Goal: Task Accomplishment & Management: Manage account settings

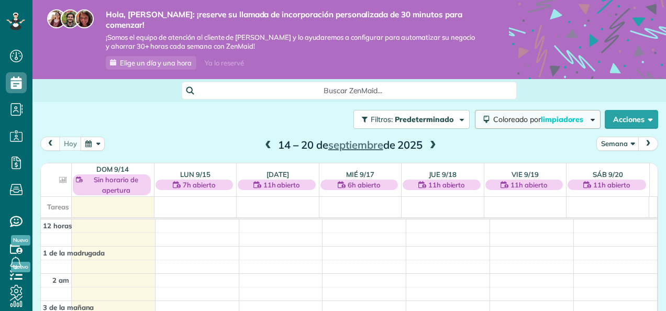
scroll to position [189, 0]
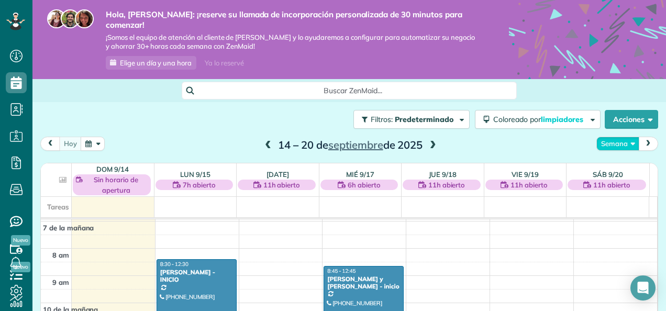
click at [621, 137] on button "Semana" at bounding box center [618, 144] width 43 height 14
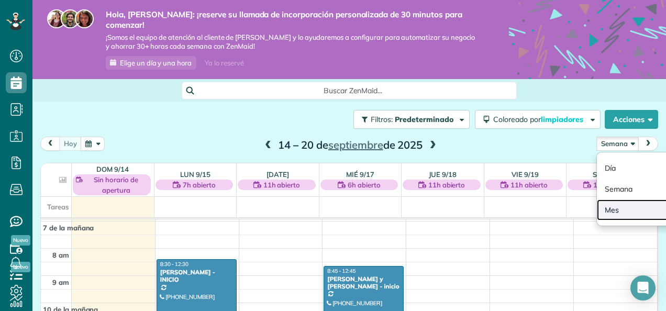
click at [608, 200] on link "Mes" at bounding box center [638, 210] width 83 height 21
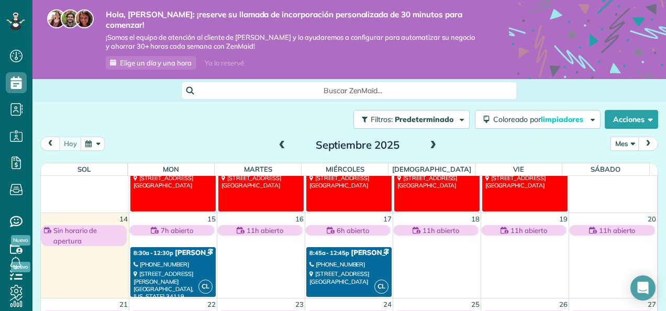
scroll to position [105, 0]
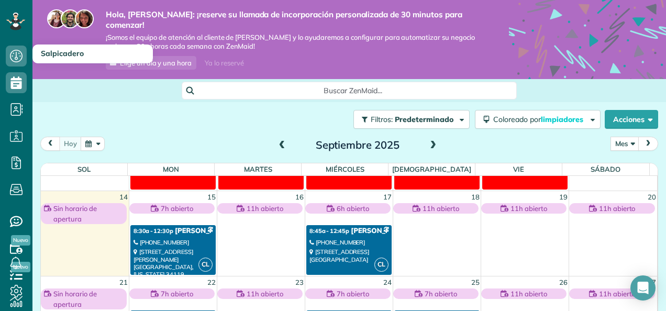
click at [70, 62] on h3 "Salpicadero" at bounding box center [92, 54] width 120 height 19
click at [14, 54] on icon at bounding box center [16, 56] width 21 height 21
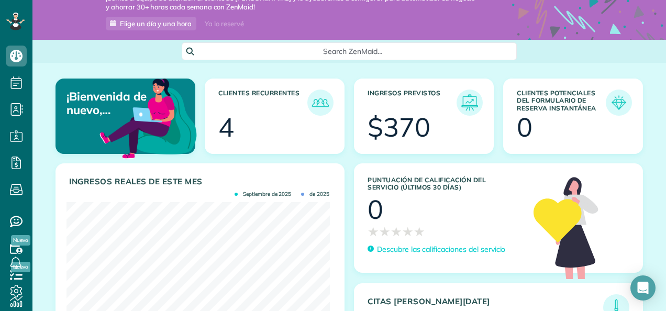
scroll to position [25, 0]
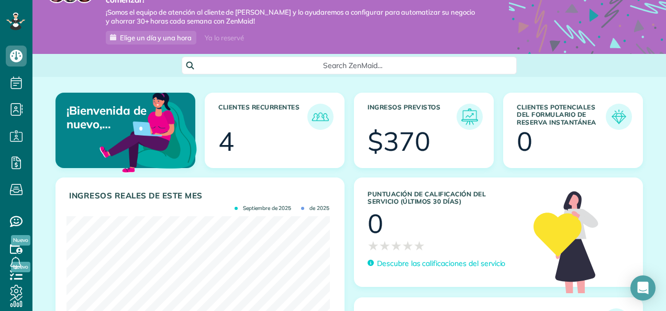
click at [540, 106] on h3 "Clientes potenciales del formulario de reserva instantánea" at bounding box center [561, 117] width 89 height 26
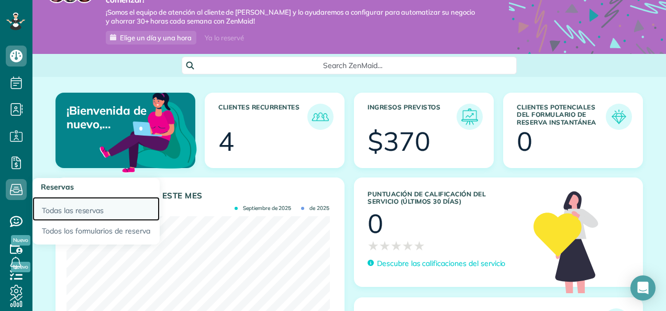
click at [69, 214] on link "Todas las reservas" at bounding box center [95, 209] width 127 height 24
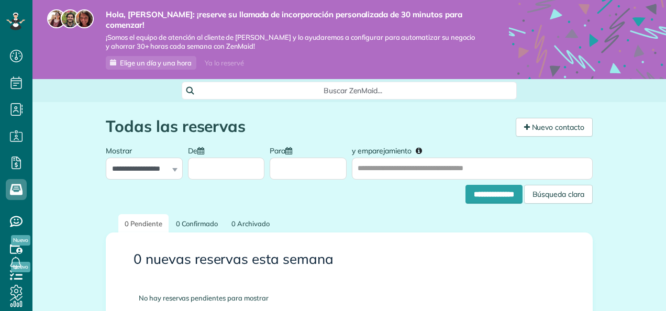
scroll to position [4, 4]
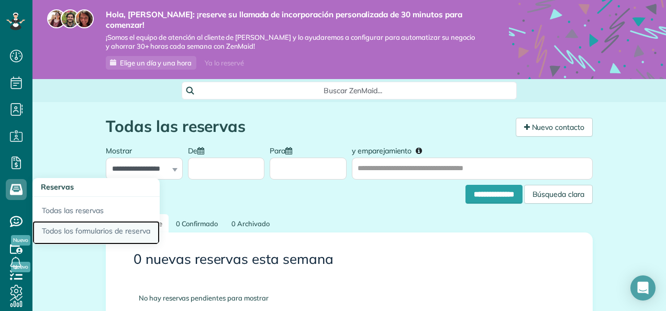
click at [82, 233] on link "Todos los formularios de reserva" at bounding box center [95, 233] width 127 height 24
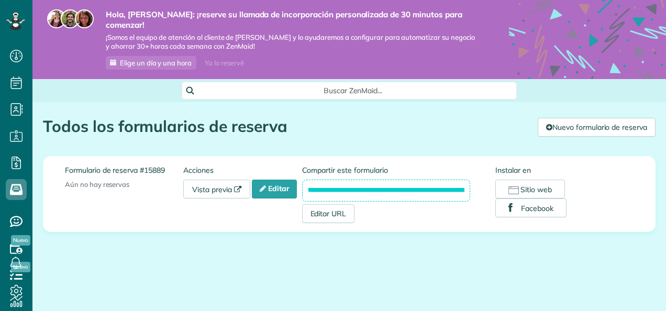
scroll to position [4, 4]
click at [224, 185] on font "Vista previa" at bounding box center [212, 189] width 40 height 9
click at [600, 123] on font "Nuevo formulario de reserva" at bounding box center [600, 127] width 95 height 9
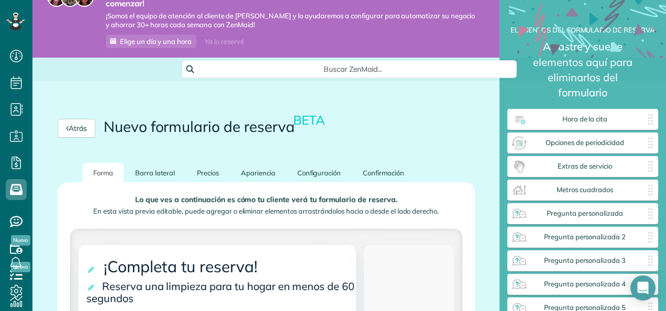
scroll to position [15, 0]
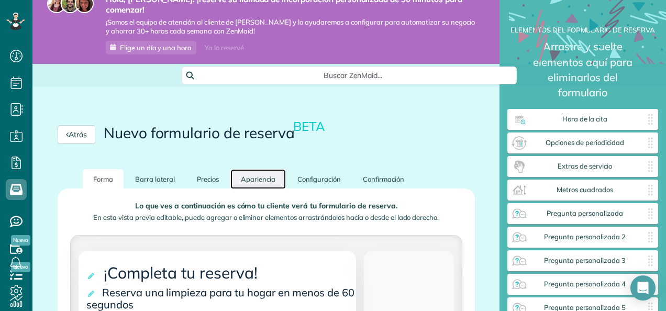
click at [261, 172] on link "Apariencia" at bounding box center [258, 179] width 56 height 20
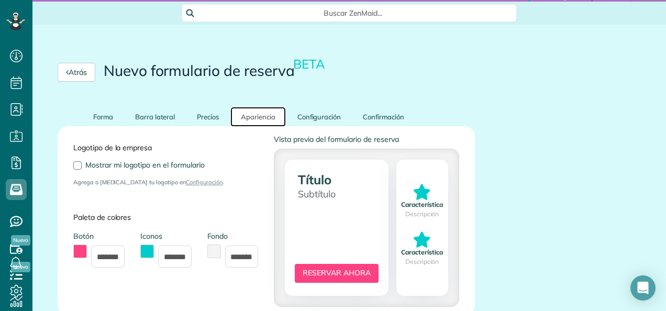
scroll to position [120, 0]
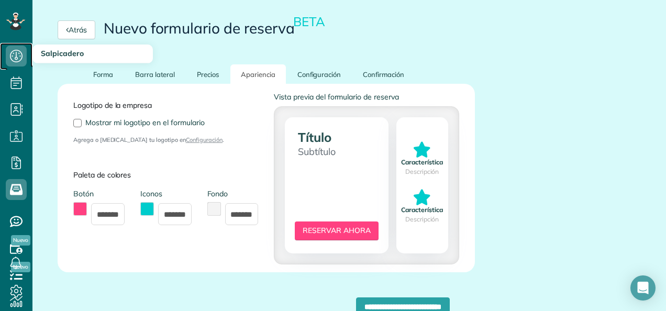
click at [19, 53] on use at bounding box center [16, 56] width 13 height 13
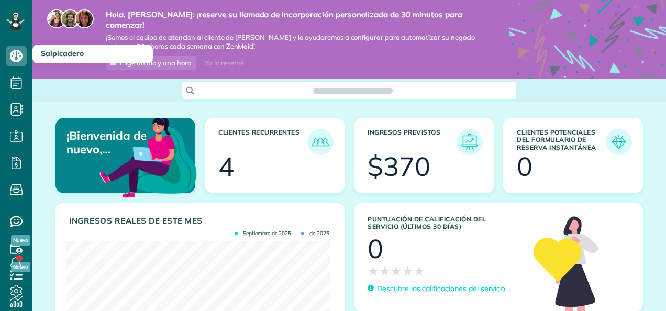
scroll to position [116, 263]
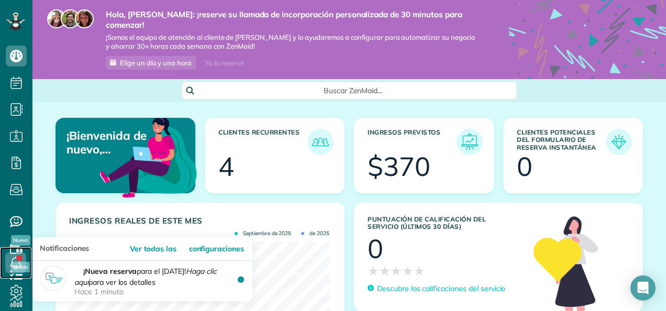
click at [18, 262] on icon at bounding box center [15, 262] width 21 height 21
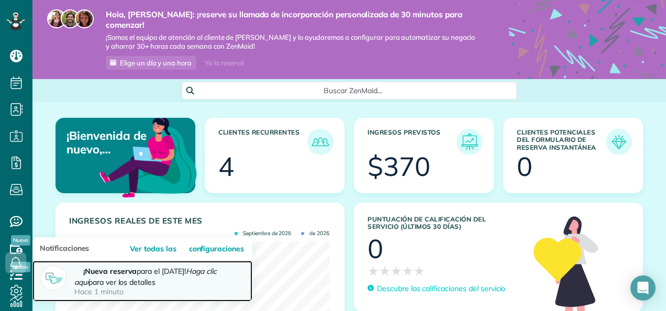
click at [135, 272] on font "¡Nueva reserva para el 27 de septiembre! Haga clic aquí para ver los detalles" at bounding box center [145, 277] width 142 height 20
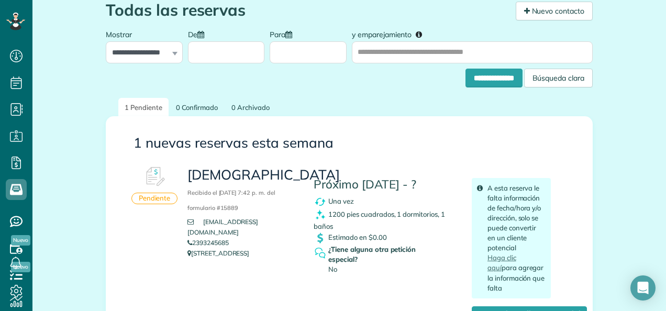
scroll to position [157, 0]
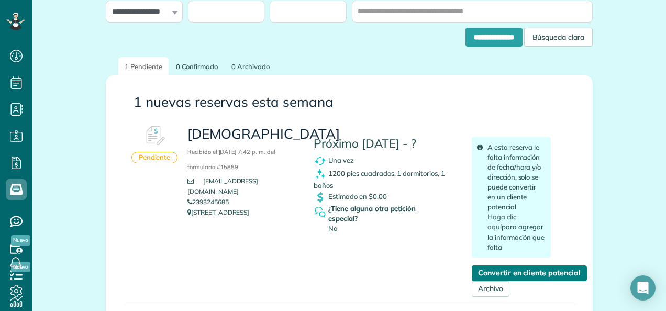
click at [489, 266] on link "Convertir en cliente potencial" at bounding box center [529, 274] width 115 height 16
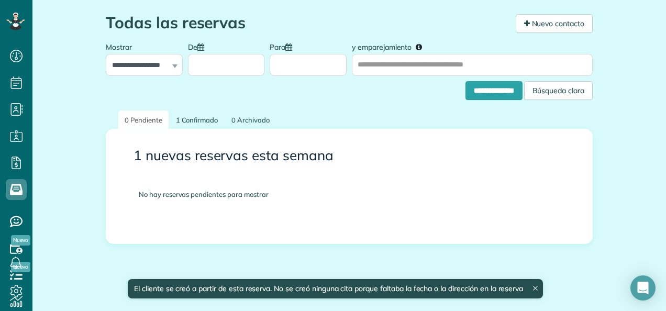
scroll to position [104, 0]
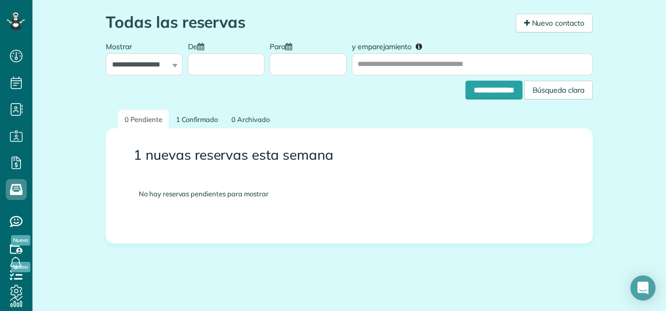
click at [172, 54] on div "**********" at bounding box center [144, 55] width 77 height 39
click at [169, 54] on div "**********" at bounding box center [144, 55] width 77 height 39
click at [191, 111] on link "1 Confirmado" at bounding box center [197, 119] width 55 height 19
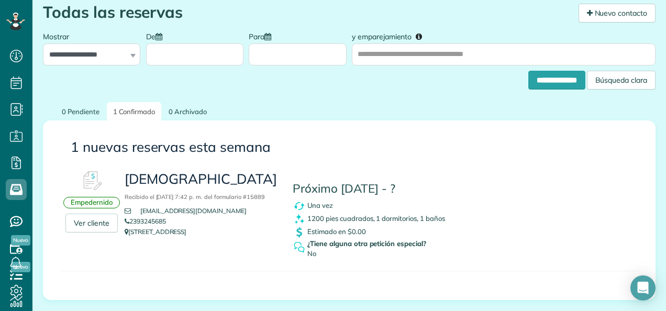
scroll to position [157, 0]
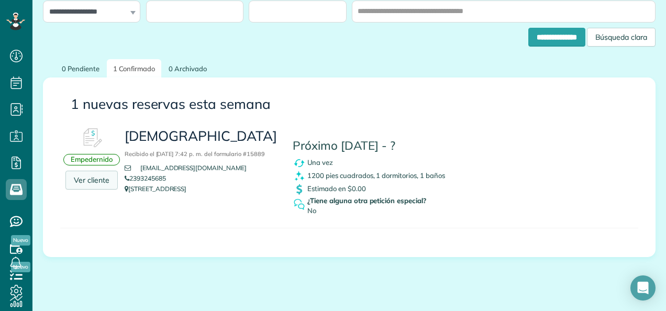
click at [85, 171] on link "Ver cliente" at bounding box center [91, 180] width 52 height 19
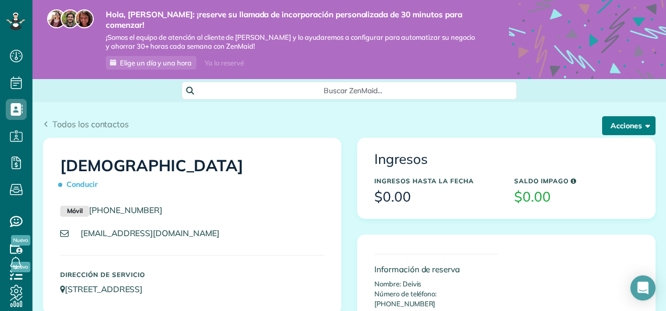
click at [612, 121] on font "Acciones" at bounding box center [626, 125] width 31 height 9
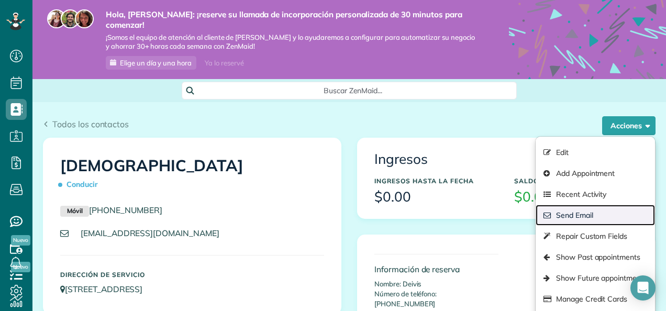
click at [567, 210] on font "Send Email" at bounding box center [574, 215] width 37 height 10
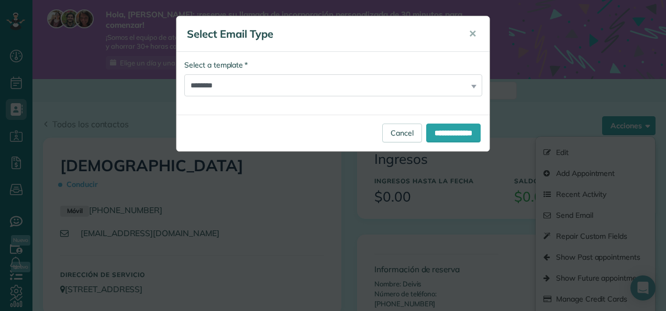
click at [473, 86] on div "**********" at bounding box center [332, 78] width 297 height 37
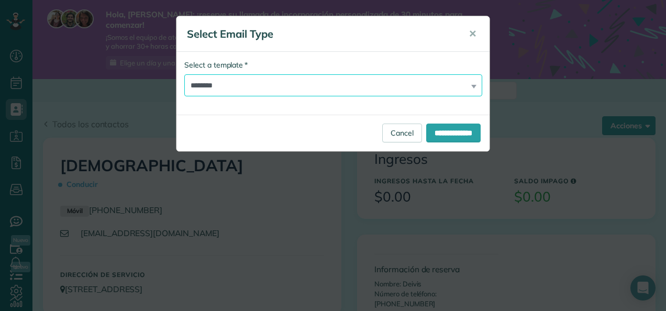
click at [448, 89] on select "**********" at bounding box center [333, 85] width 298 height 22
click at [184, 74] on select "**********" at bounding box center [333, 85] width 298 height 22
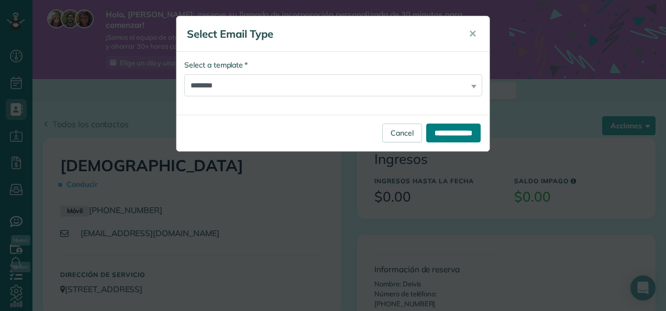
click at [453, 134] on input "**********" at bounding box center [453, 133] width 54 height 19
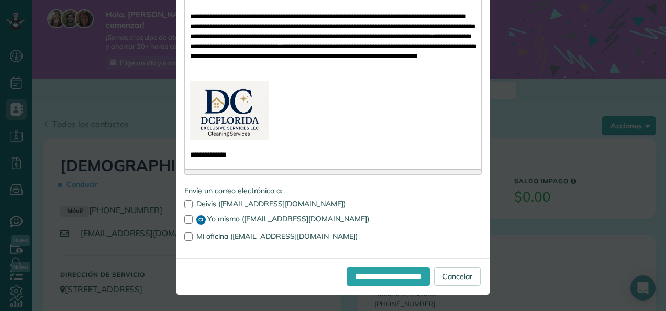
scroll to position [412, 0]
click at [202, 238] on font "Mi oficina (dcflorida111@gmail.com)" at bounding box center [276, 235] width 161 height 9
click at [184, 238] on div at bounding box center [188, 237] width 8 height 8
click at [186, 218] on div at bounding box center [188, 219] width 8 height 8
click at [347, 277] on input "**********" at bounding box center [388, 276] width 83 height 19
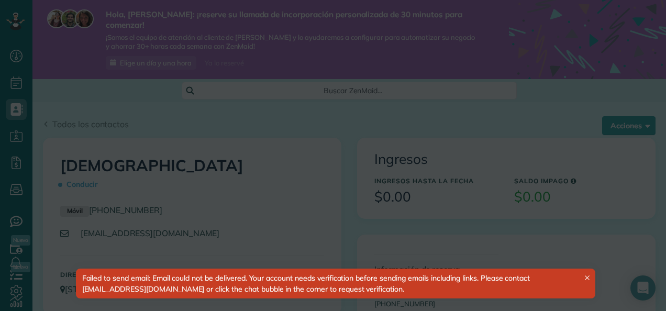
scroll to position [0, 0]
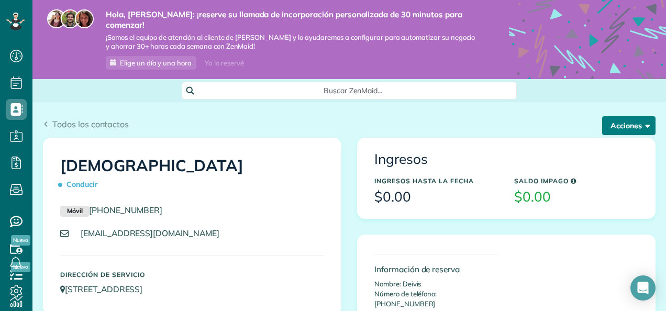
click at [630, 121] on font "Acciones" at bounding box center [626, 125] width 31 height 9
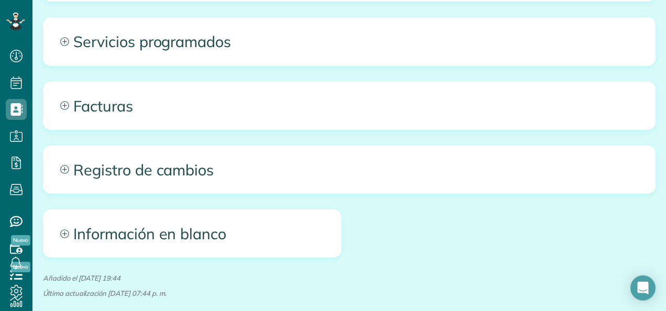
scroll to position [576, 0]
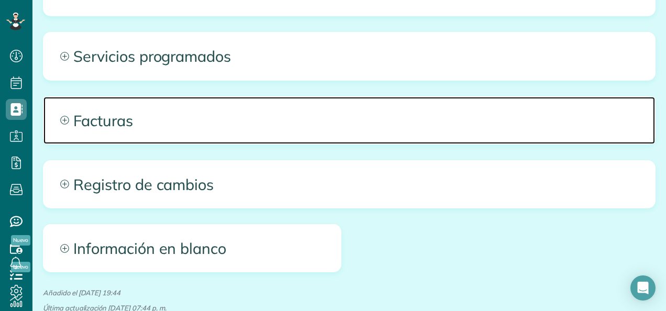
click at [87, 109] on font "Facturas" at bounding box center [103, 120] width 60 height 22
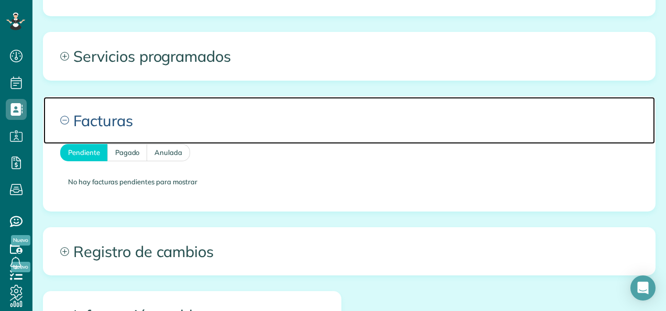
scroll to position [524, 0]
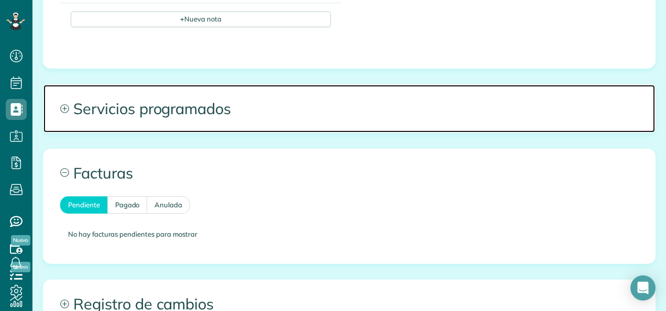
click at [120, 97] on font "Servicios programados" at bounding box center [152, 108] width 158 height 22
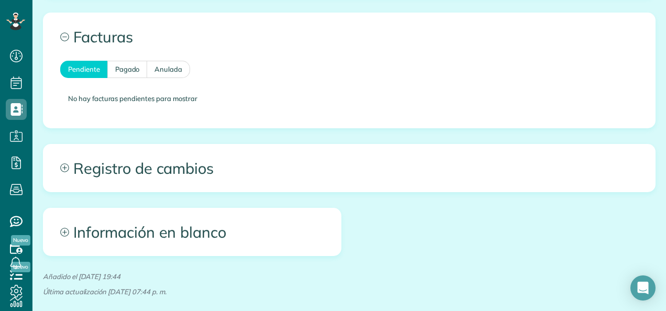
scroll to position [733, 0]
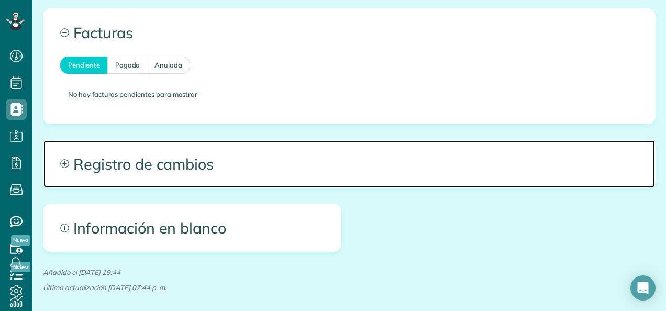
click at [181, 157] on font "Registro de cambios" at bounding box center [143, 164] width 140 height 22
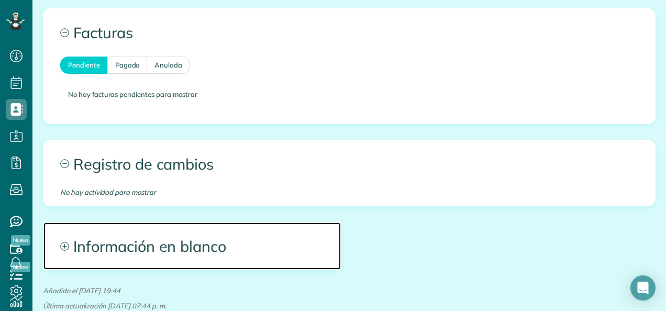
click at [126, 238] on font "Información en blanco" at bounding box center [149, 246] width 153 height 22
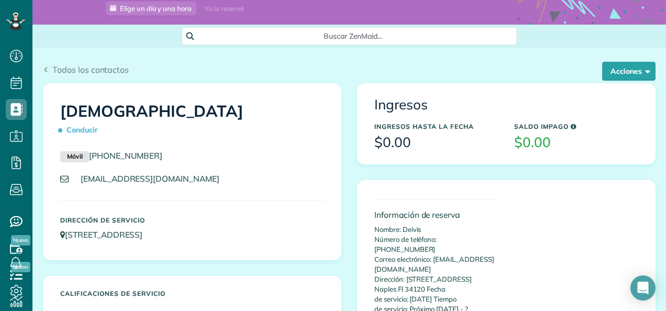
scroll to position [52, 0]
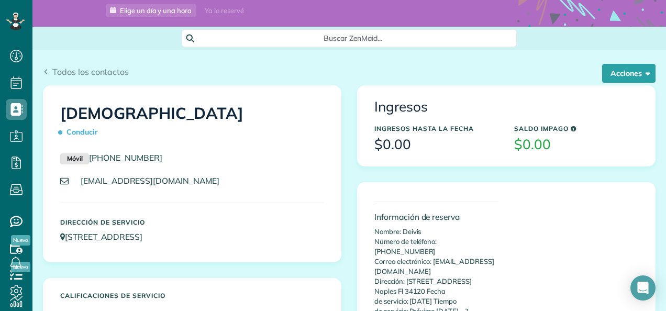
click at [532, 137] on h3 "$0.00" at bounding box center [576, 144] width 124 height 15
click at [388, 137] on h3 "$0.00" at bounding box center [436, 144] width 124 height 15
click at [635, 64] on button "Acciones" at bounding box center [628, 73] width 53 height 19
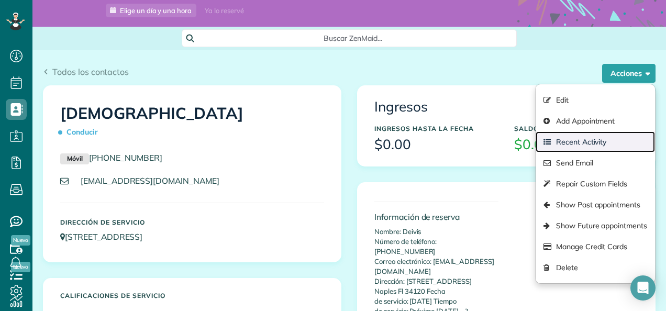
click at [563, 137] on font "Recent Activity" at bounding box center [581, 142] width 50 height 10
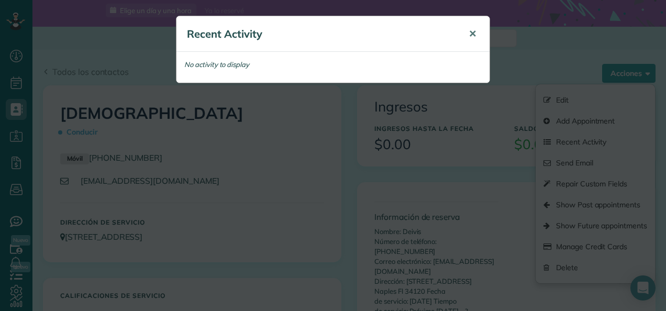
click at [473, 28] on span "✕" at bounding box center [473, 34] width 8 height 12
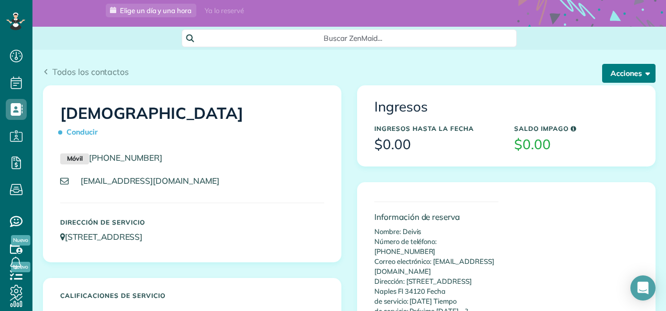
click at [611, 69] on font "Acciones" at bounding box center [626, 73] width 31 height 9
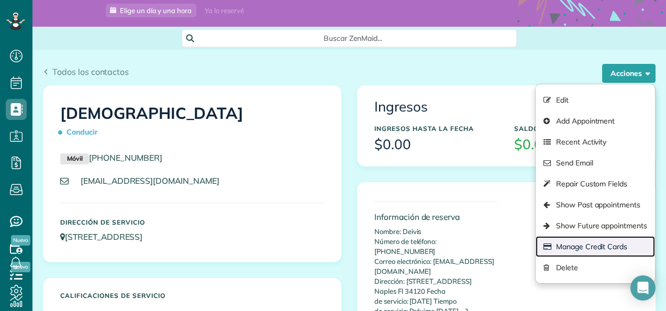
click at [556, 241] on font "Manage Credit Cards" at bounding box center [591, 246] width 71 height 10
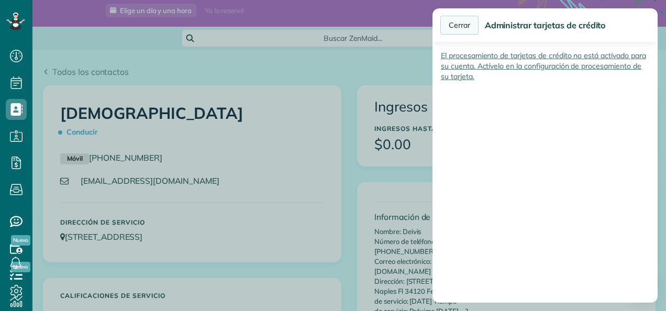
click at [466, 28] on div "Cerrar" at bounding box center [459, 25] width 38 height 19
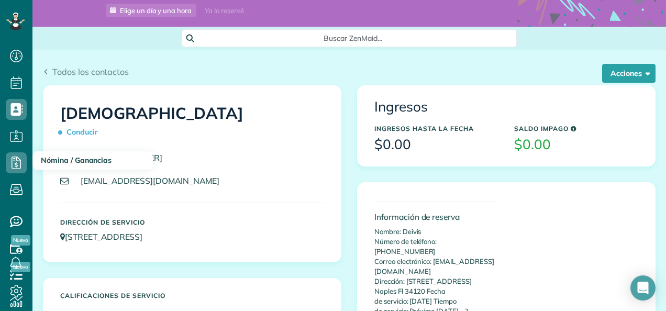
click at [50, 162] on span "Nómina / Ganancias" at bounding box center [76, 160] width 71 height 9
click at [20, 162] on use at bounding box center [16, 163] width 9 height 13
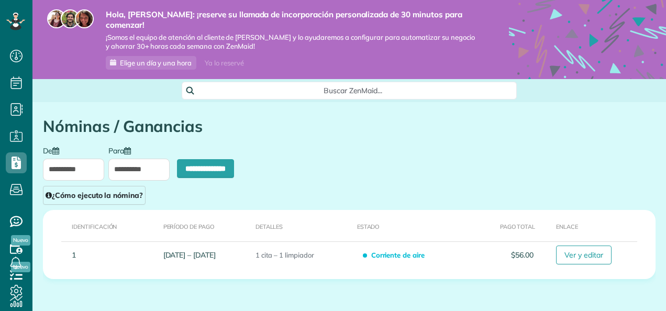
type input "**********"
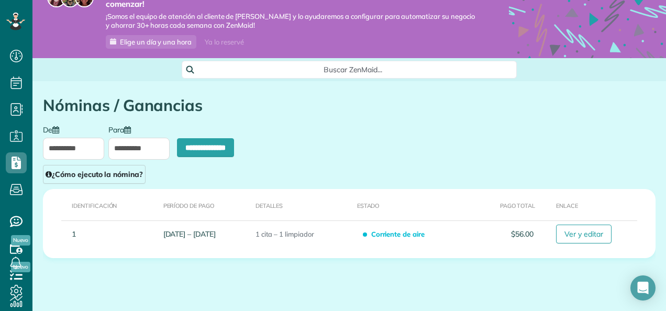
scroll to position [31, 0]
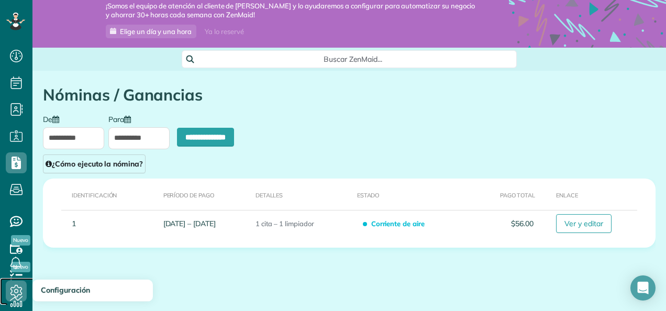
click at [17, 291] on icon at bounding box center [16, 291] width 21 height 21
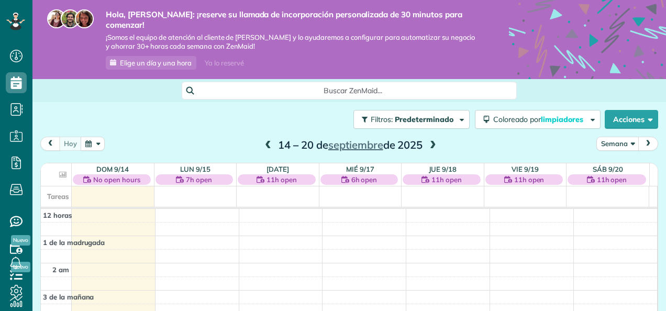
scroll to position [189, 0]
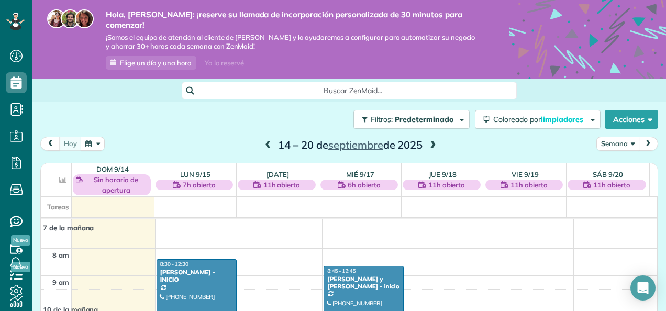
click at [617, 137] on button "Semana" at bounding box center [618, 144] width 43 height 14
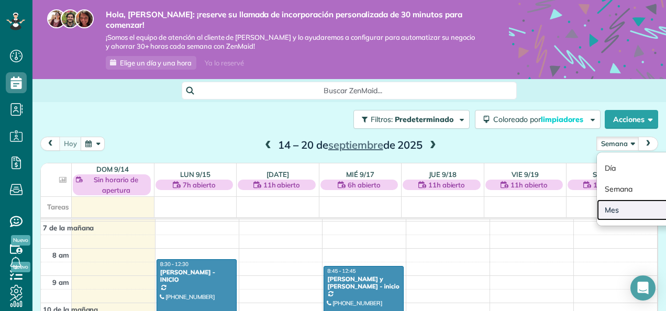
click at [611, 201] on link "Mes" at bounding box center [638, 210] width 83 height 21
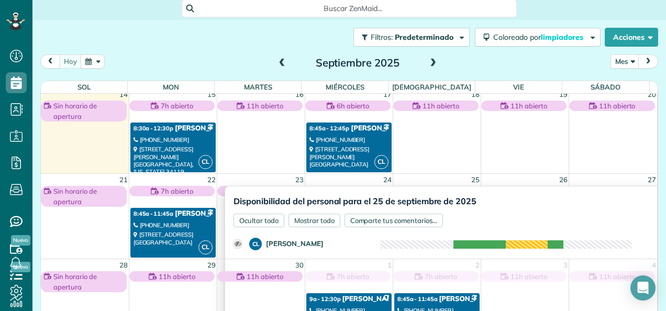
scroll to position [73, 0]
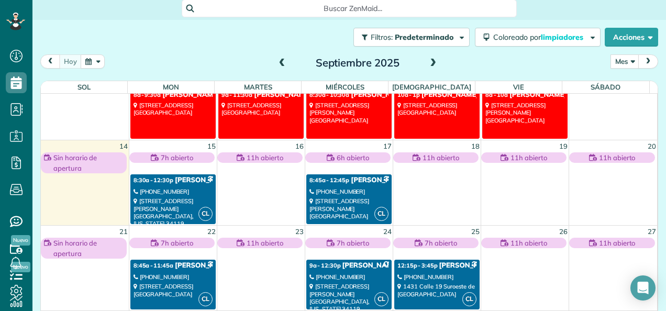
click at [419, 273] on font "[PHONE_NUMBER]" at bounding box center [428, 276] width 49 height 7
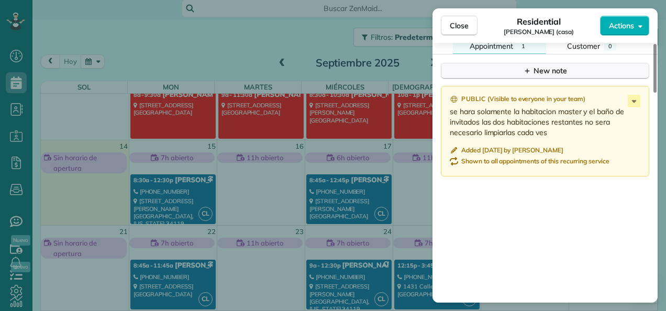
scroll to position [948, 0]
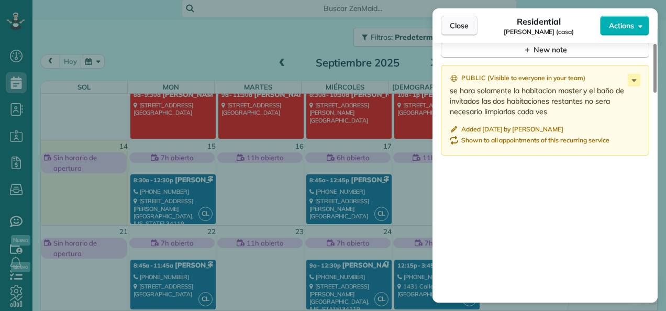
click at [454, 22] on span "Close" at bounding box center [459, 25] width 19 height 10
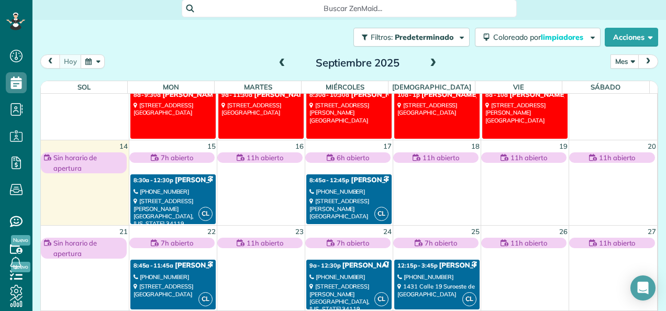
click at [331, 188] on font "[PHONE_NUMBER]" at bounding box center [340, 191] width 49 height 7
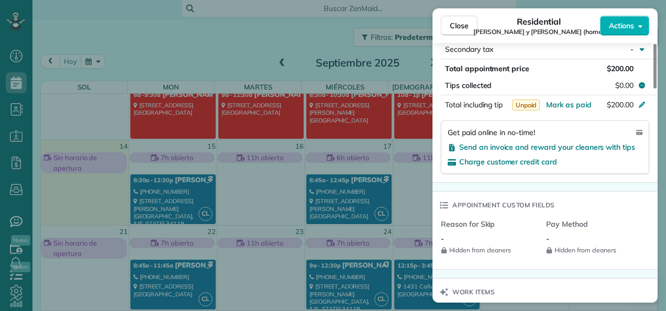
scroll to position [580, 0]
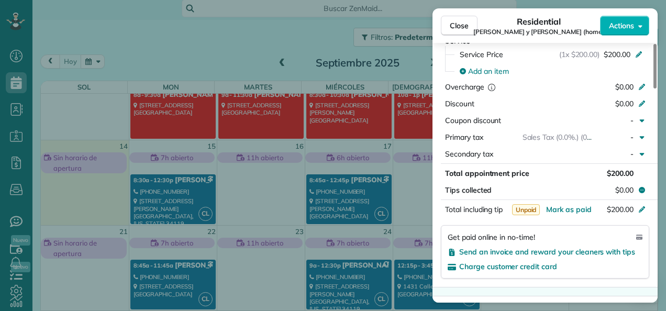
click at [326, 195] on div "Close Residential [PERSON_NAME] y [PERSON_NAME] (home) Actions This appointment…" at bounding box center [333, 155] width 666 height 311
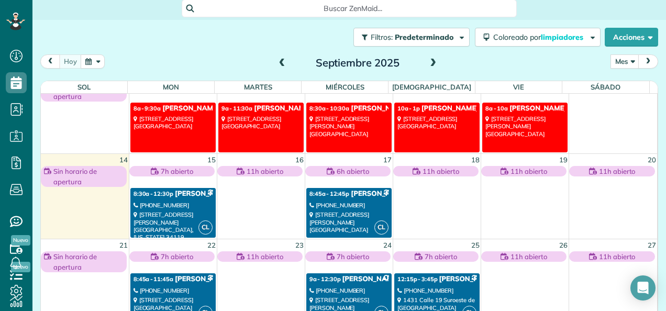
scroll to position [21, 0]
